Goal: Ask a question

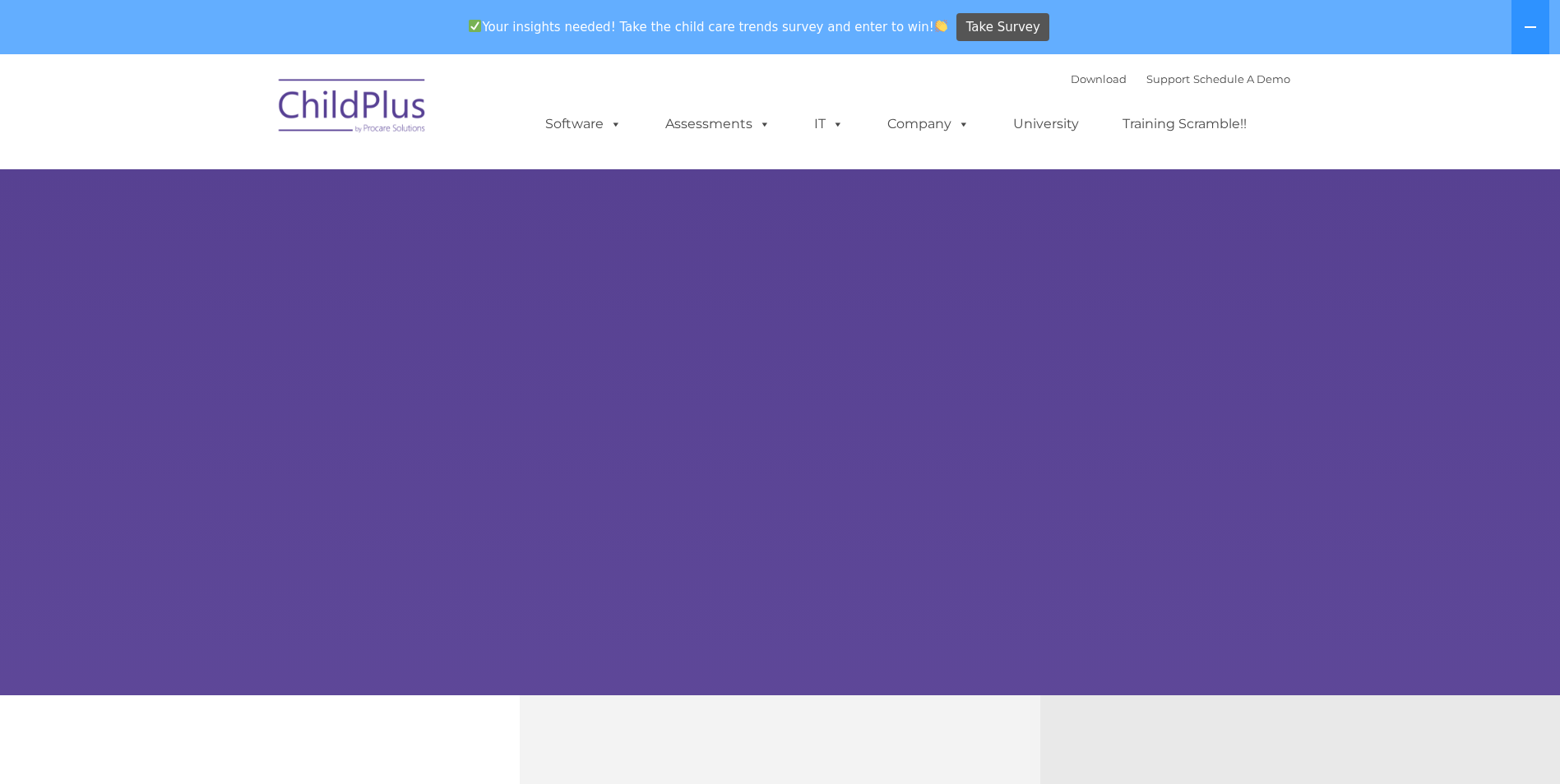
select select "MEDIUM"
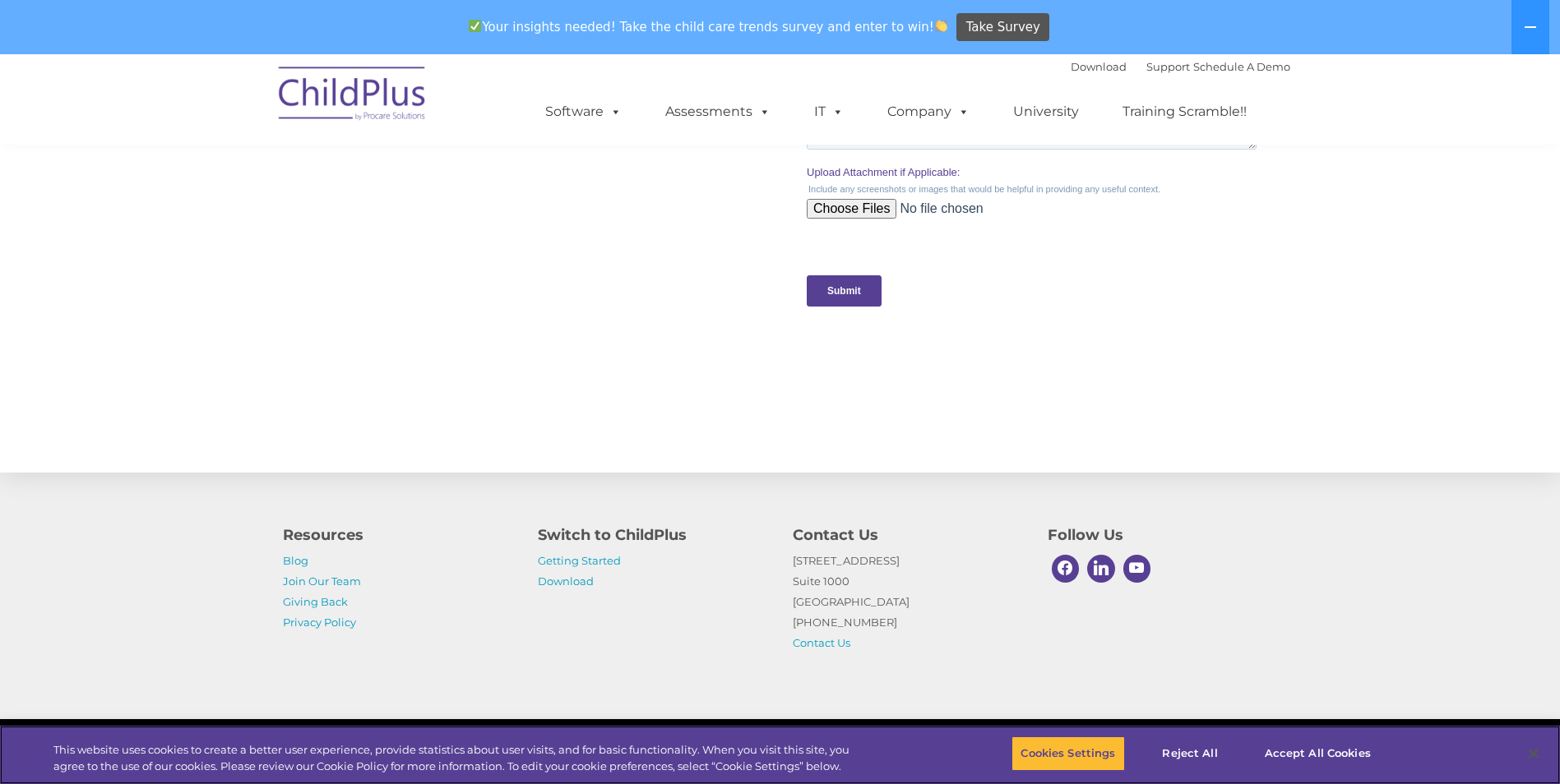
scroll to position [1617, 0]
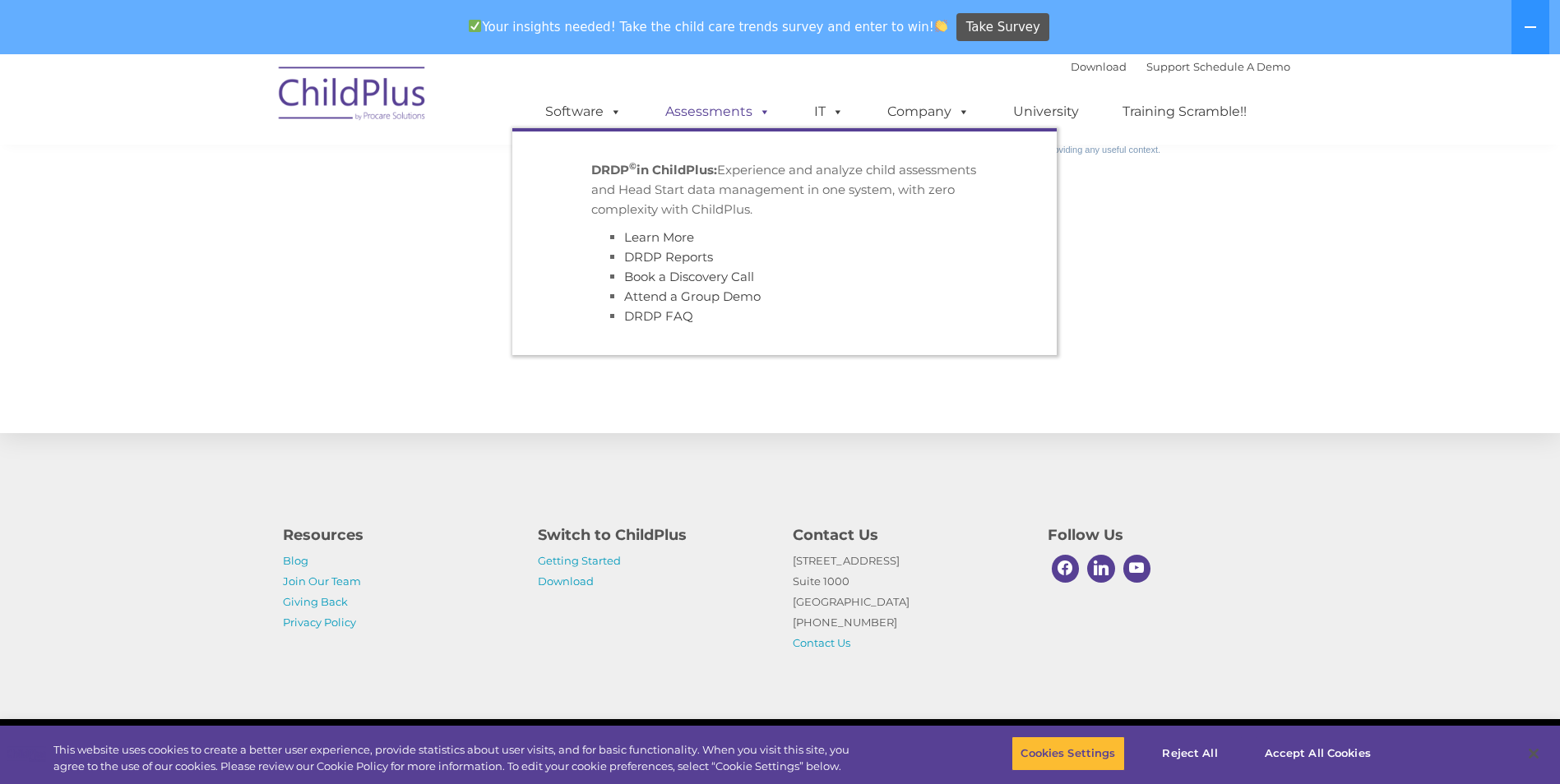
click at [712, 112] on link "Assessments" at bounding box center [718, 112] width 138 height 33
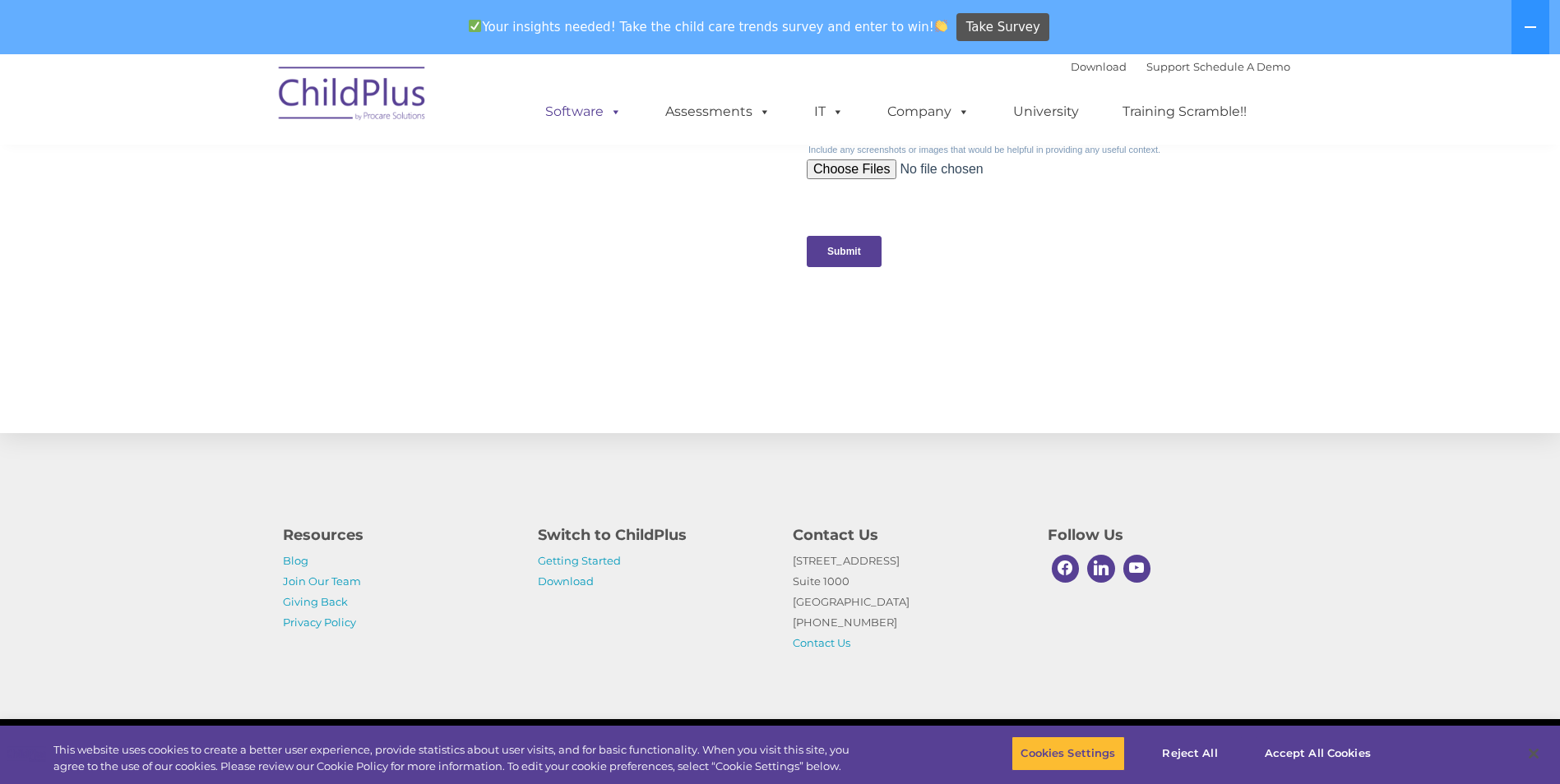
click at [591, 115] on link "Software" at bounding box center [583, 112] width 109 height 33
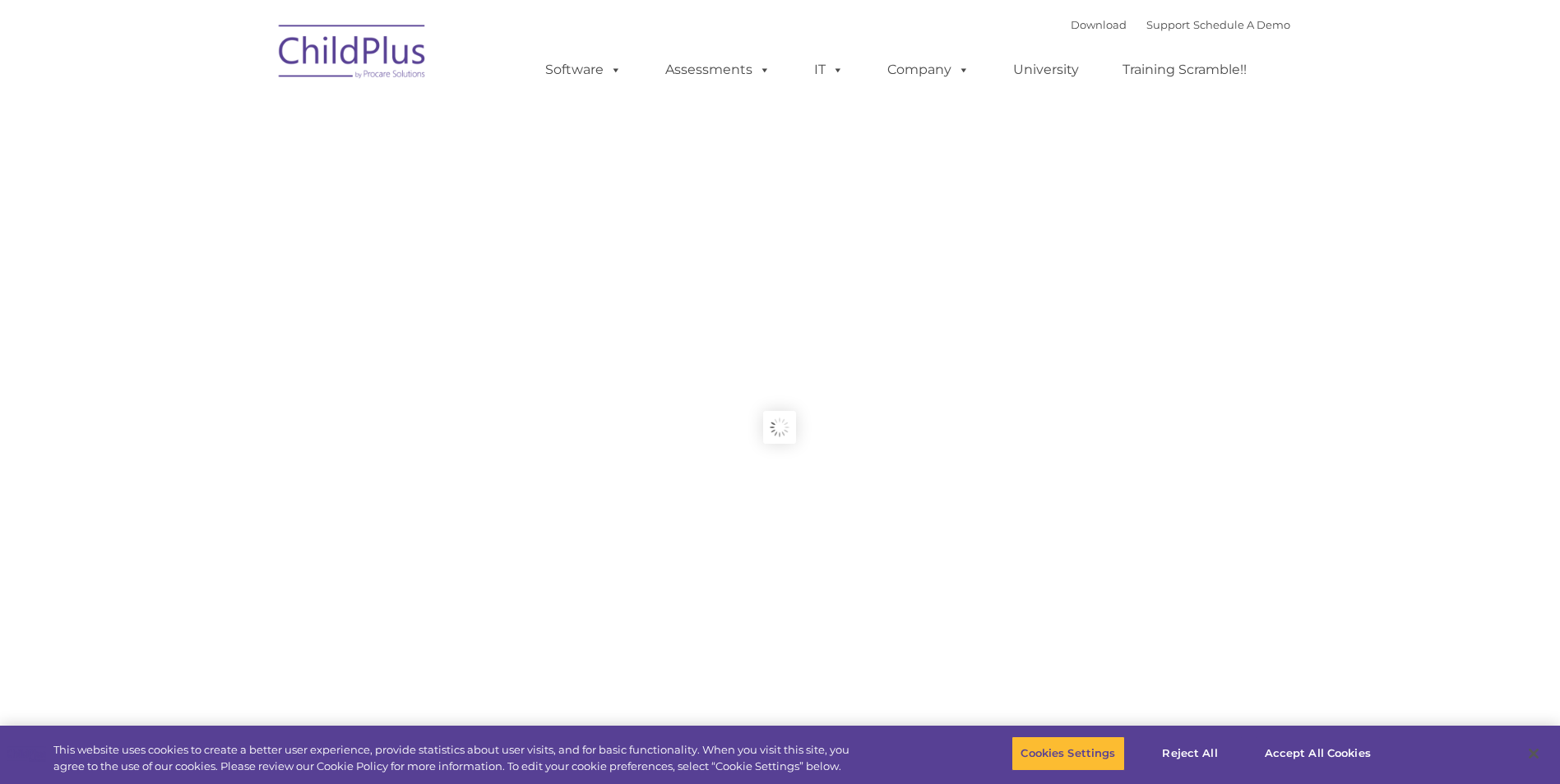
type input ""
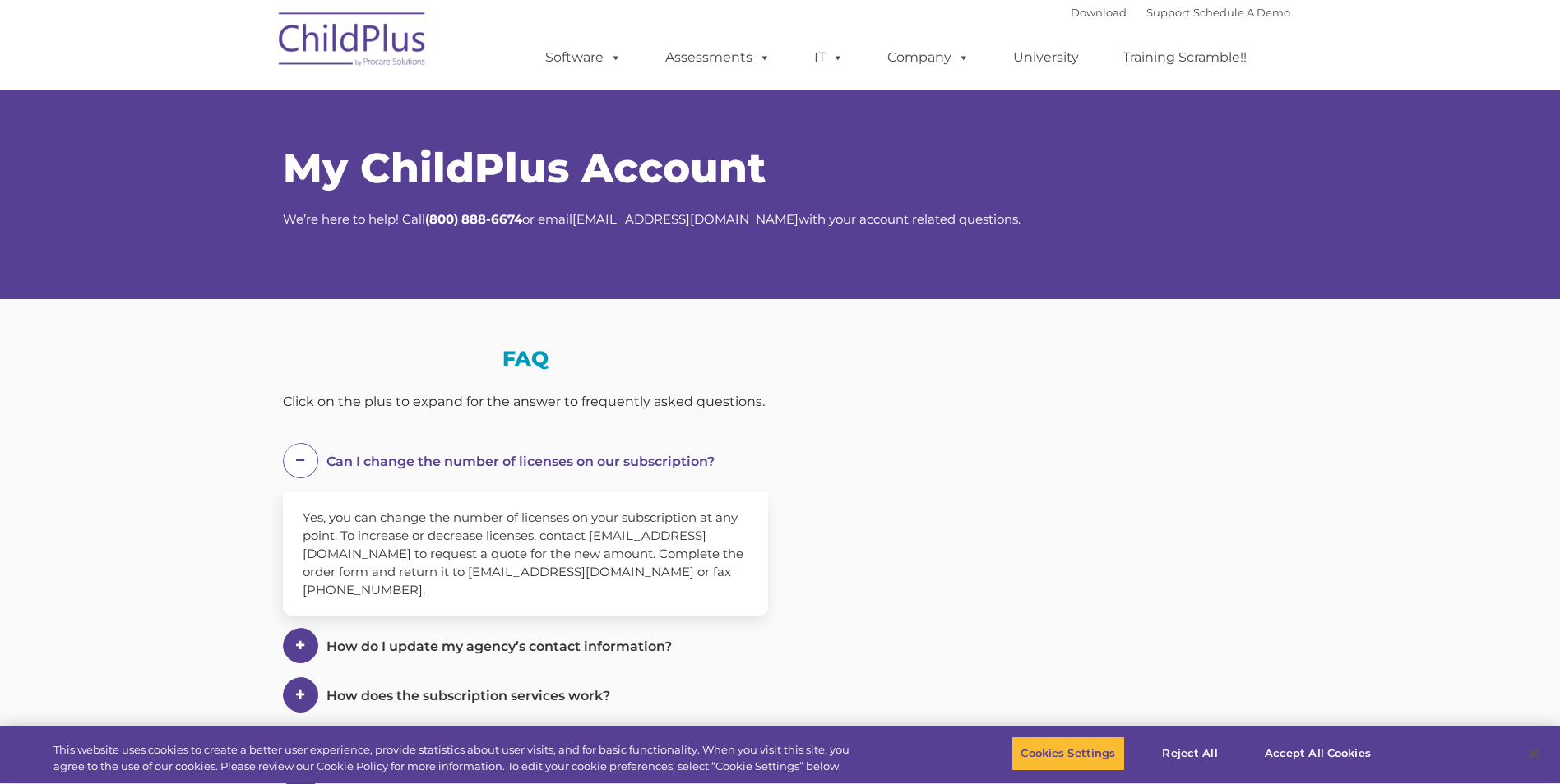
select select "MEDIUM"
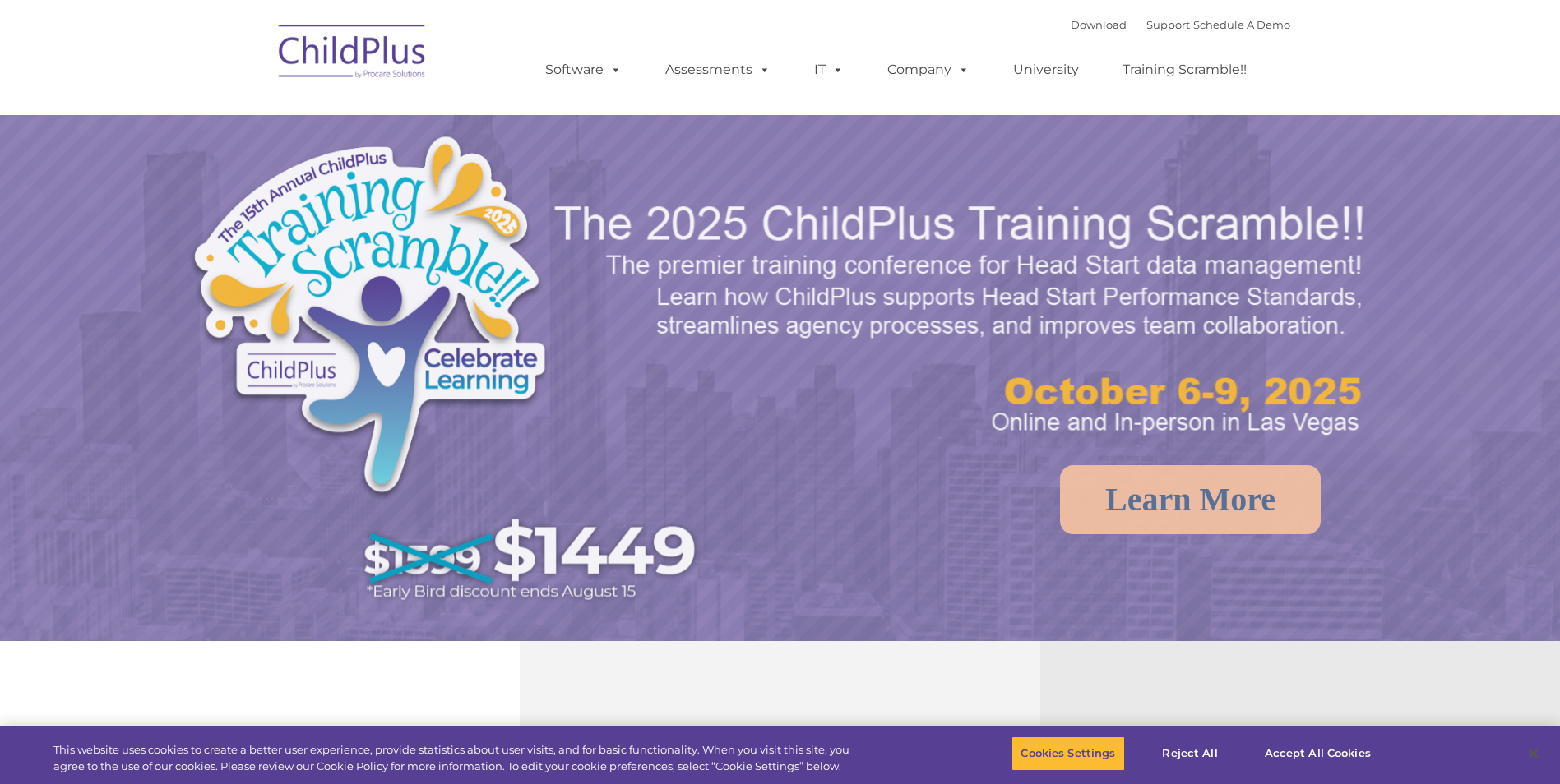
select select "MEDIUM"
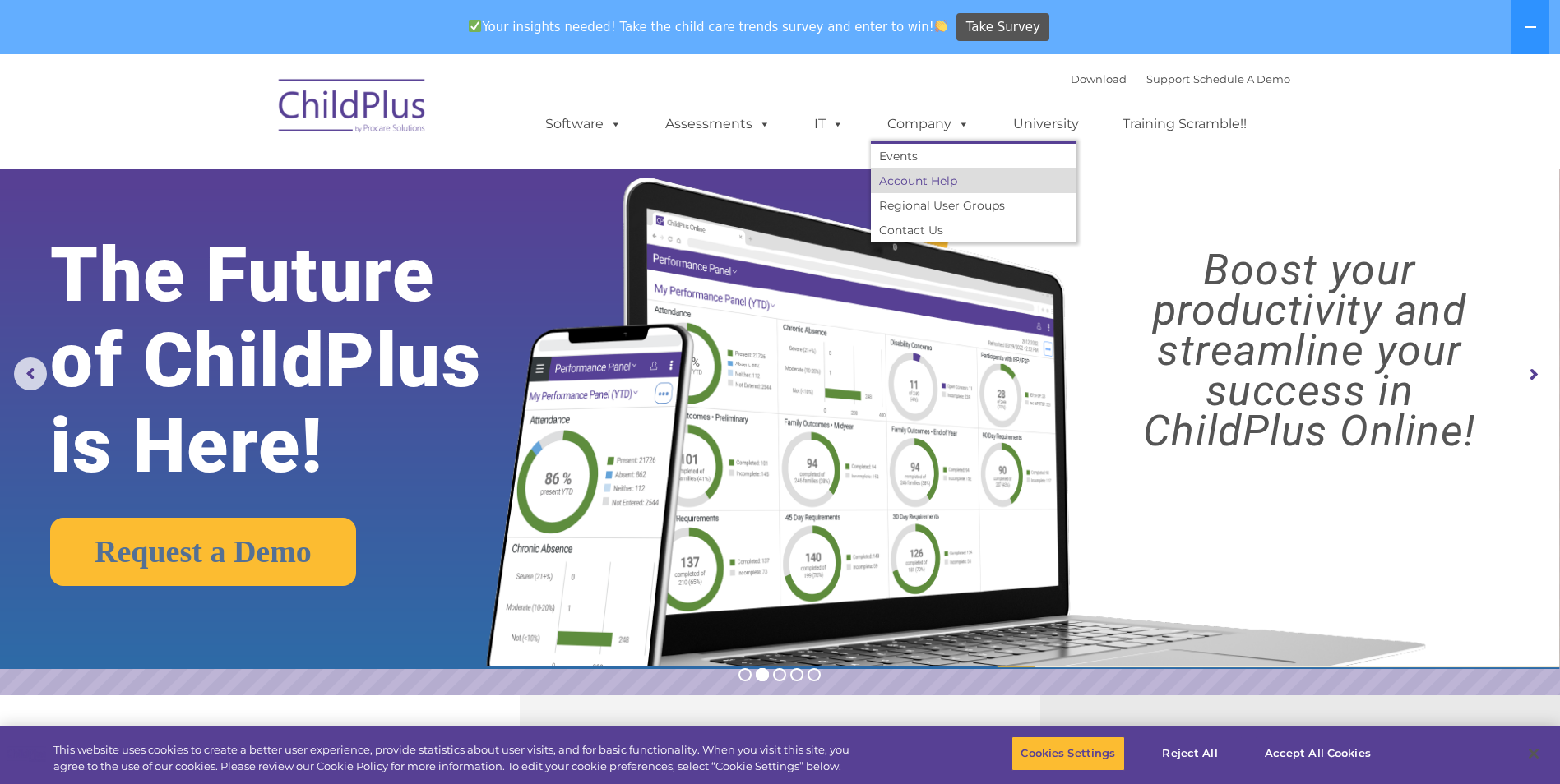
click at [938, 181] on link "Account Help" at bounding box center [973, 180] width 205 height 25
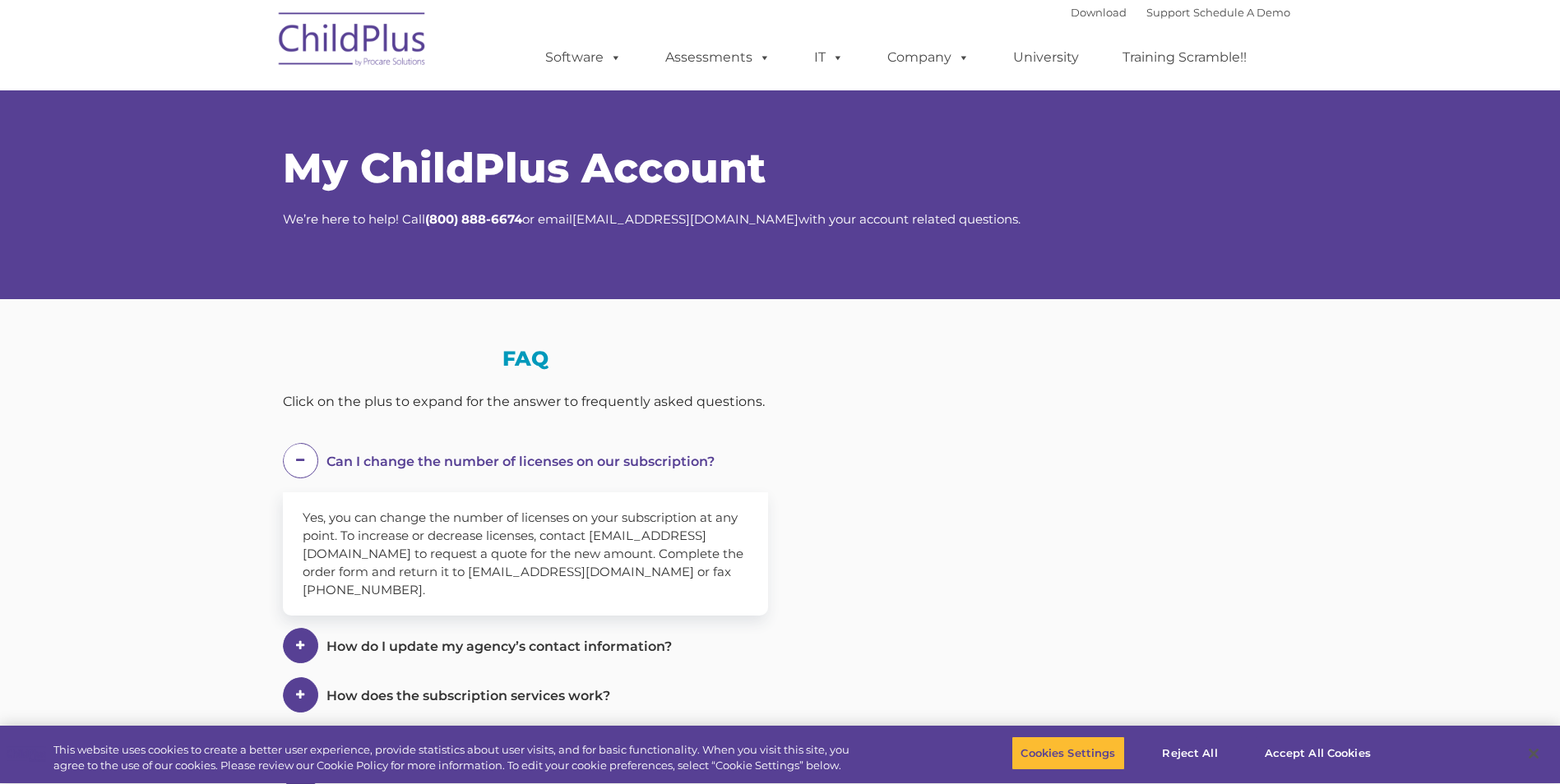
select select "MEDIUM"
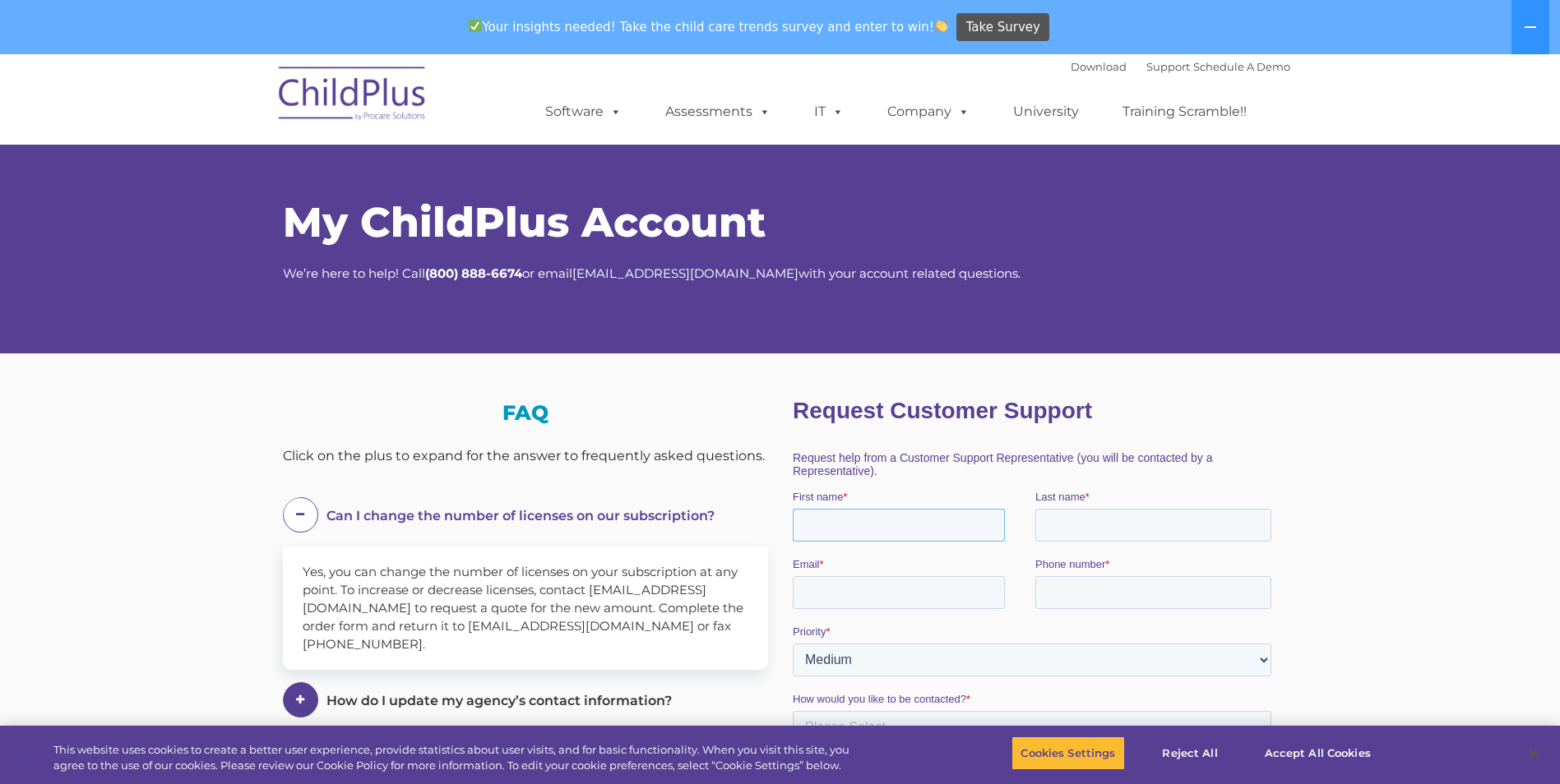
click at [893, 528] on input "First name *" at bounding box center [897, 525] width 212 height 33
click at [1363, 481] on section "My ChildPlus Account We’re here to help! Call ( 800) 888-6674 or email salesadm…" at bounding box center [780, 661] width 1560 height 1215
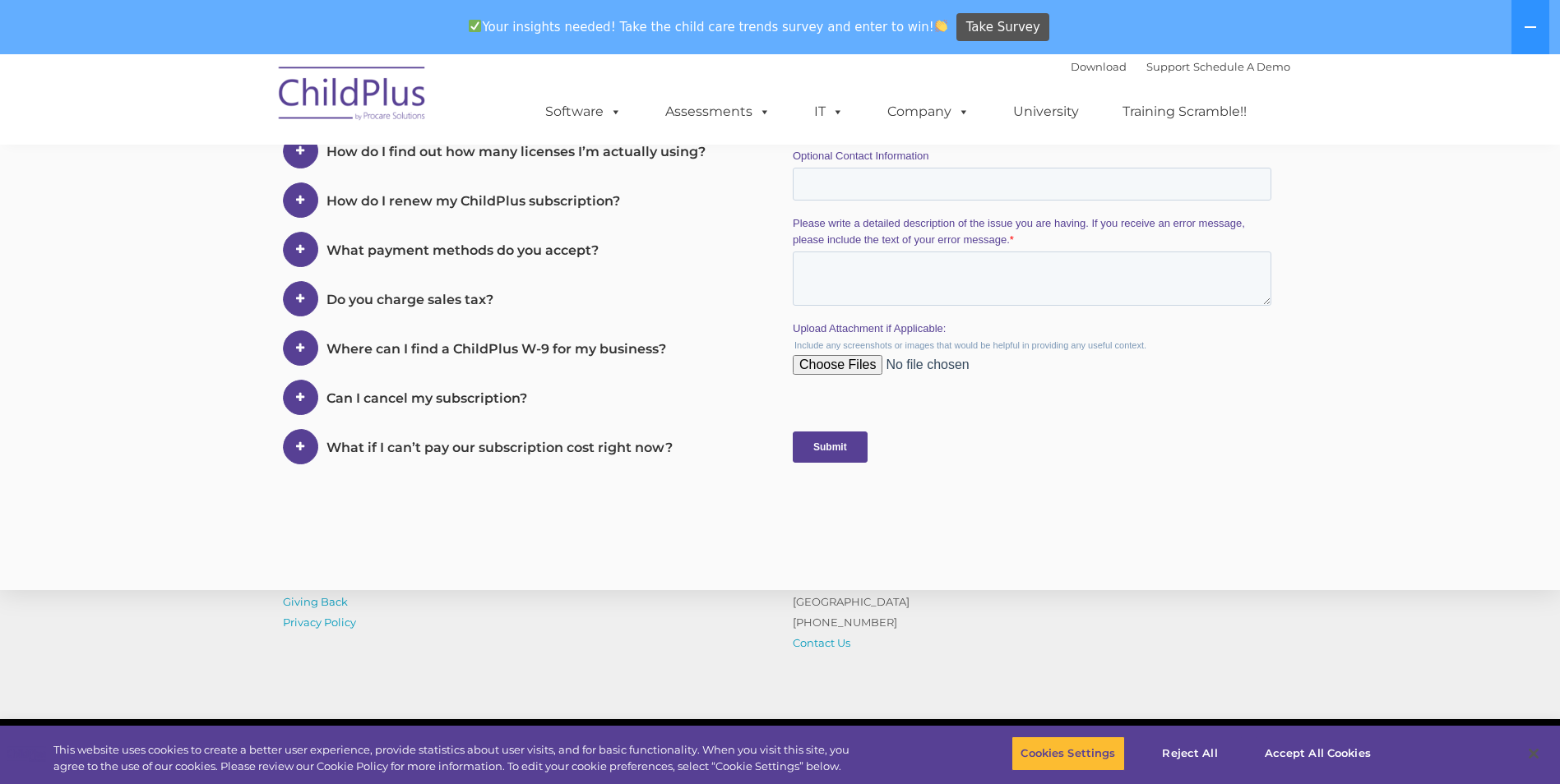
scroll to position [699, 0]
